Goal: Information Seeking & Learning: Learn about a topic

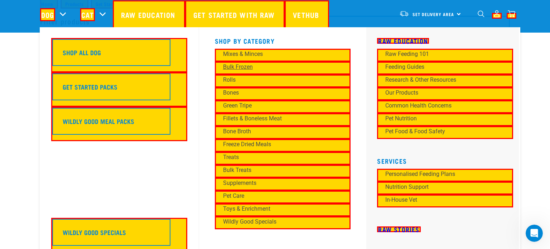
scroll to position [27, 0]
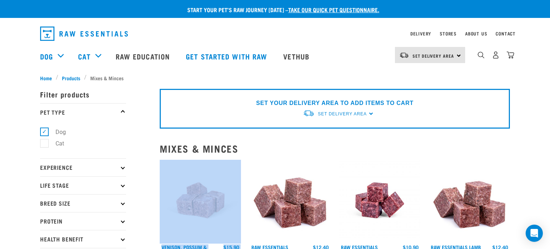
drag, startPoint x: 162, startPoint y: 156, endPoint x: 253, endPoint y: 161, distance: 90.8
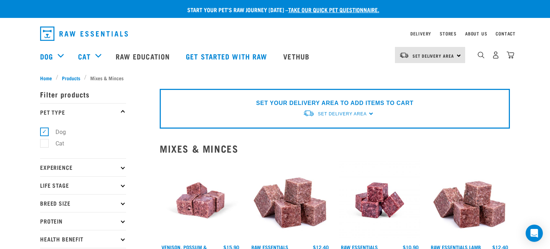
click at [228, 152] on h2 "Mixes & Minces" at bounding box center [335, 148] width 350 height 11
click at [223, 147] on h2 "Mixes & Minces" at bounding box center [335, 148] width 350 height 11
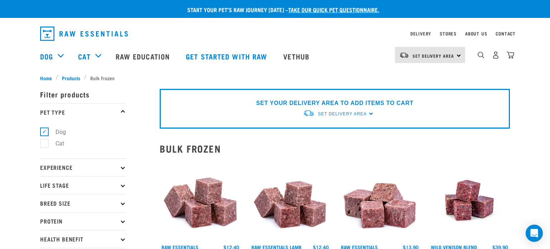
click at [194, 147] on h2 "Bulk Frozen" at bounding box center [335, 148] width 350 height 11
copy div "Bulk Frozen show filters"
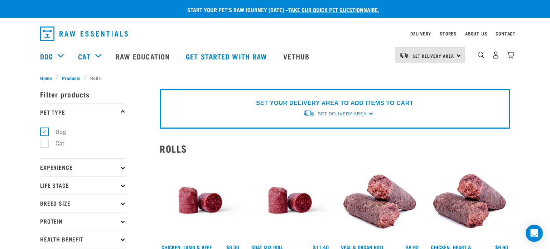
click at [178, 149] on h2 "Rolls" at bounding box center [335, 148] width 350 height 11
copy h2 "Rolls"
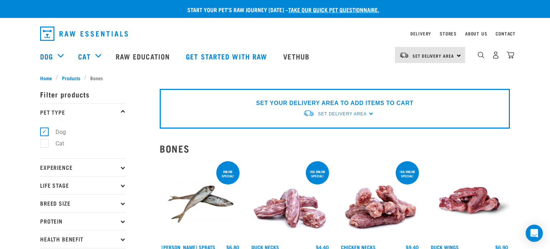
click at [180, 151] on h2 "Bones" at bounding box center [335, 148] width 350 height 11
copy h2 "Bones"
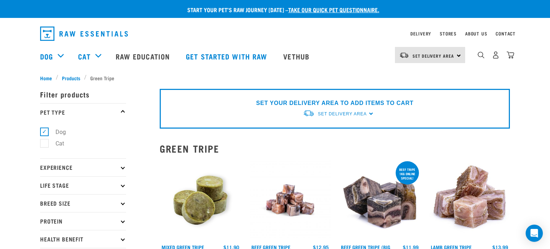
click at [184, 149] on h2 "Green Tripe" at bounding box center [335, 148] width 350 height 11
copy div "Green Tripe show filters"
